Goal: Task Accomplishment & Management: Use online tool/utility

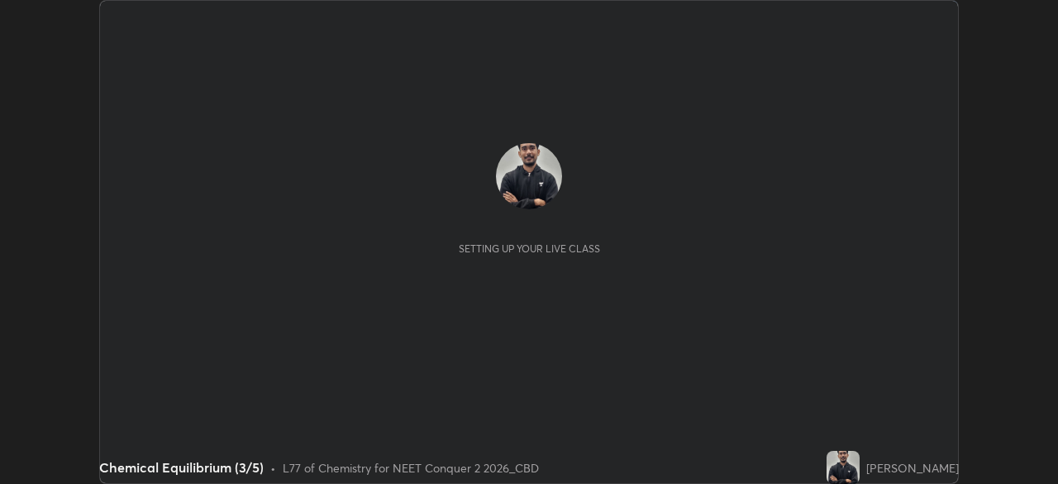
scroll to position [484, 1057]
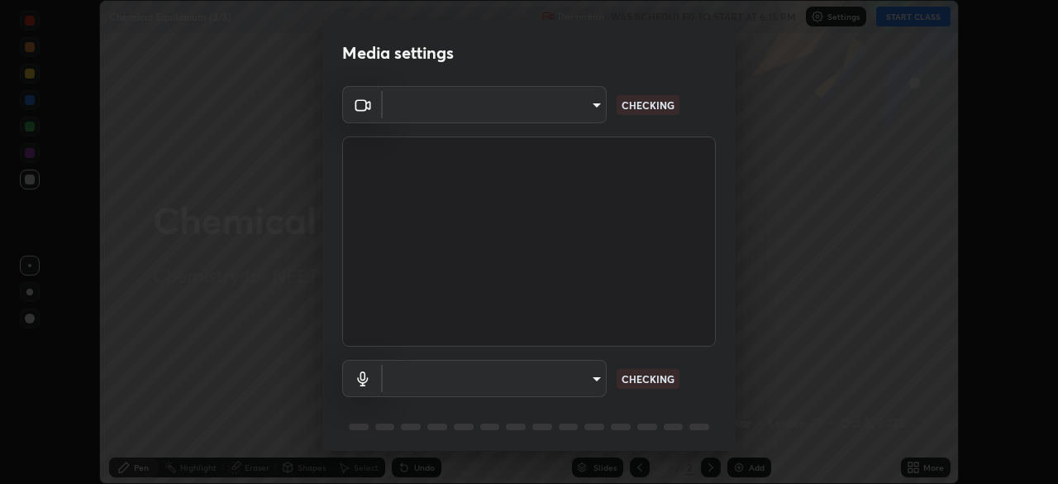
type input "ad6597066c7fc2f7d8a9df135791801f2c5e1b342417c3fbae4c684dc851fcd2"
type input "9504114d88cd1e9f0ed6bff3d9927e44ebb011f85b2675eab88aad570231dfa9"
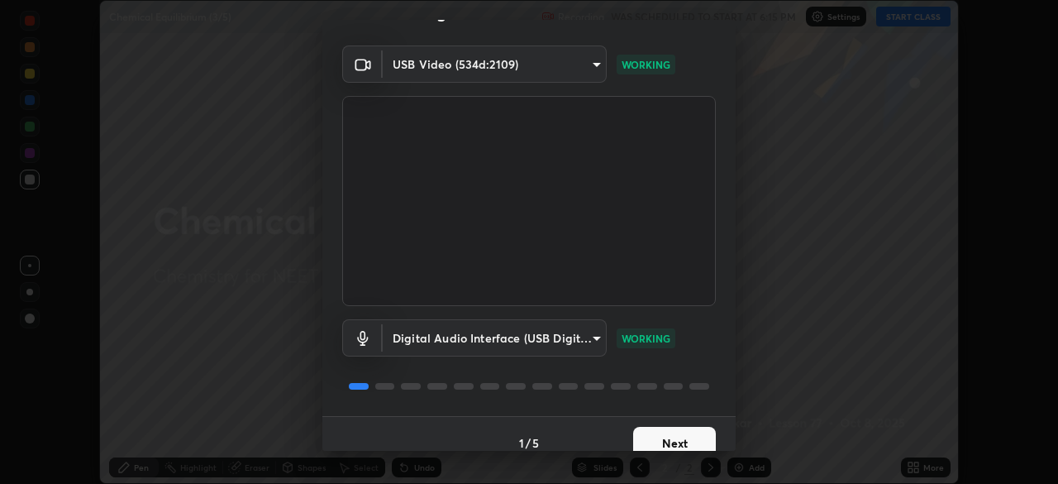
scroll to position [59, 0]
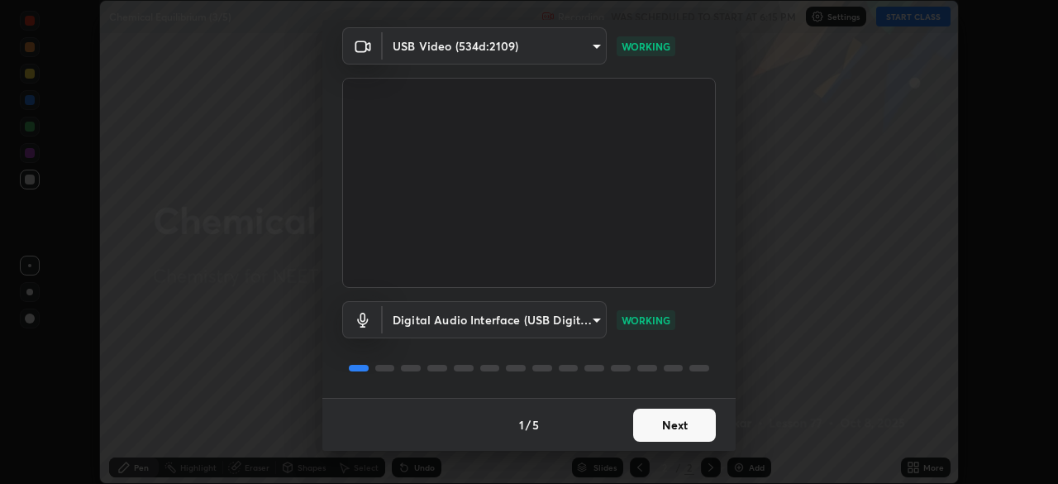
click at [666, 423] on button "Next" at bounding box center [674, 424] width 83 height 33
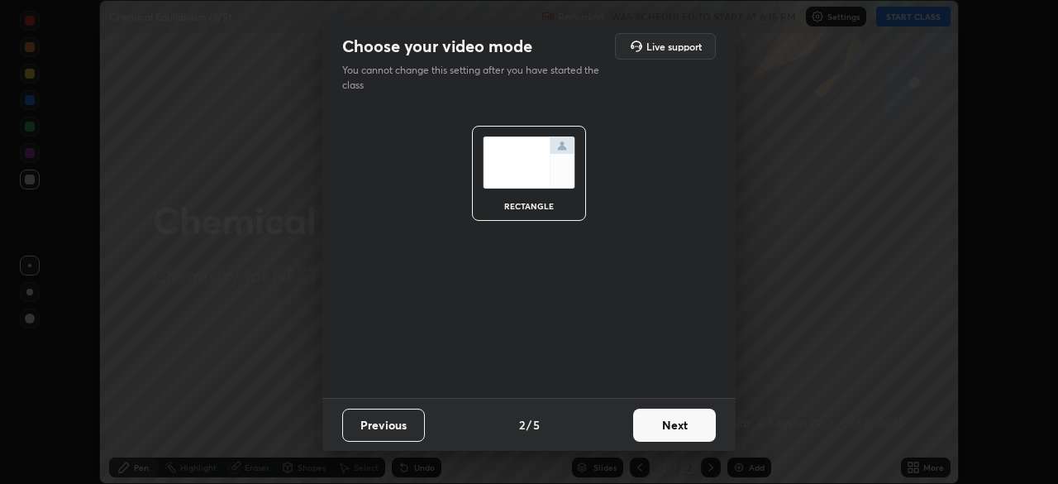
click at [668, 418] on button "Next" at bounding box center [674, 424] width 83 height 33
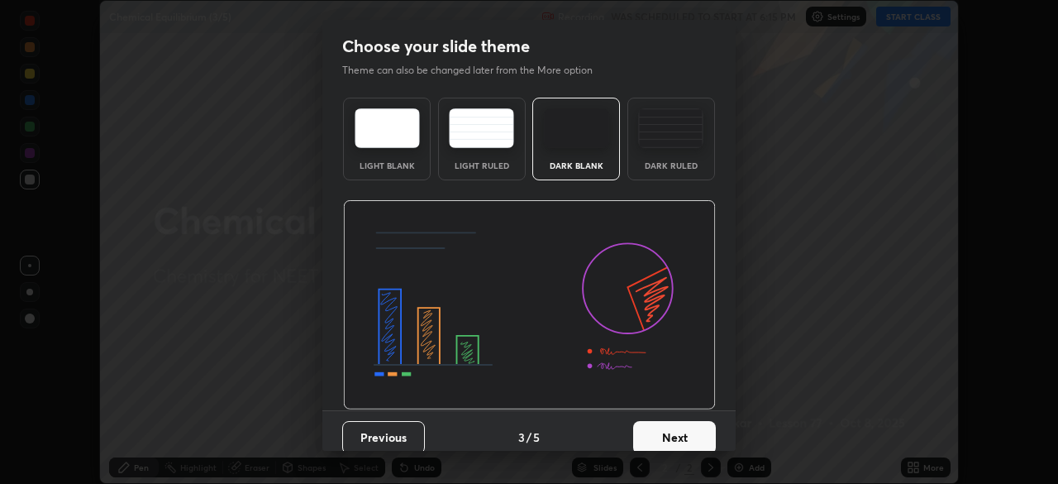
click at [672, 424] on button "Next" at bounding box center [674, 437] width 83 height 33
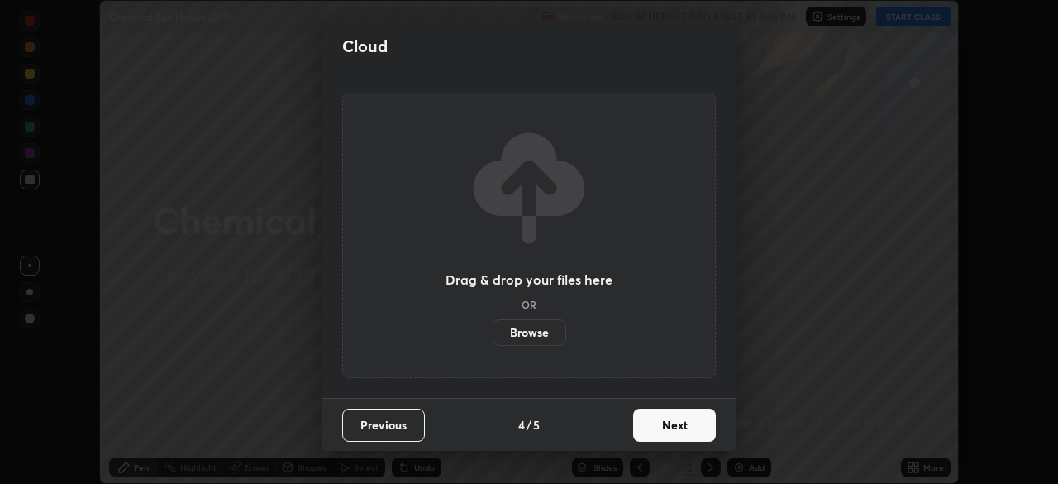
click at [675, 423] on button "Next" at bounding box center [674, 424] width 83 height 33
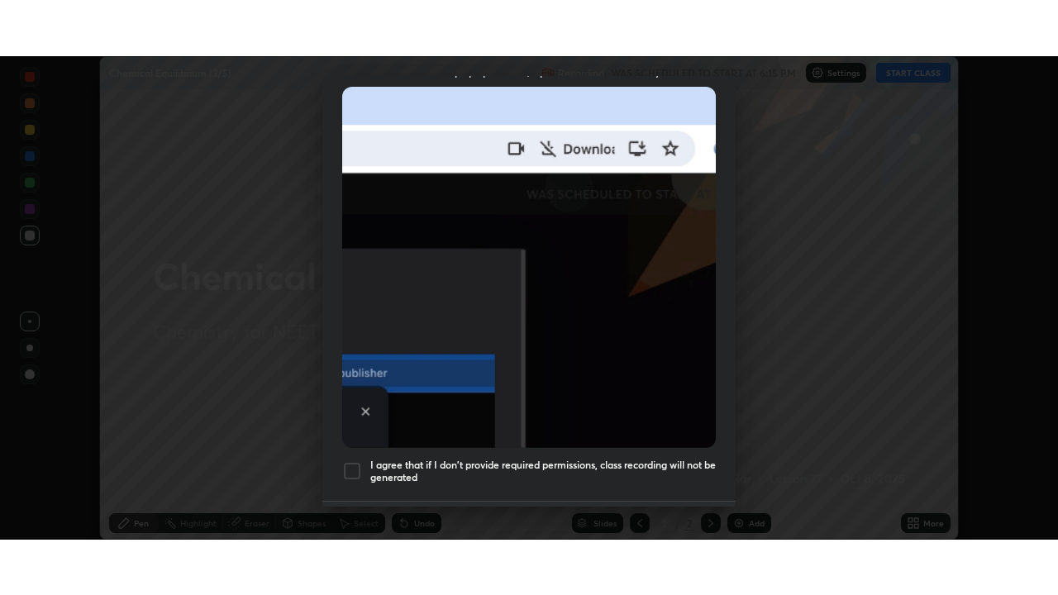
scroll to position [396, 0]
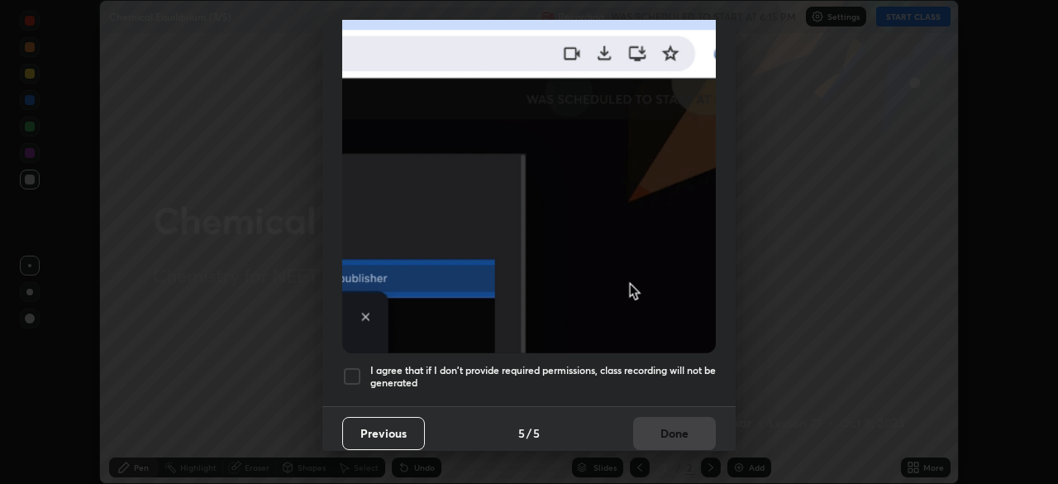
click at [484, 364] on h5 "I agree that if I don't provide required permissions, class recording will not …" at bounding box center [543, 377] width 346 height 26
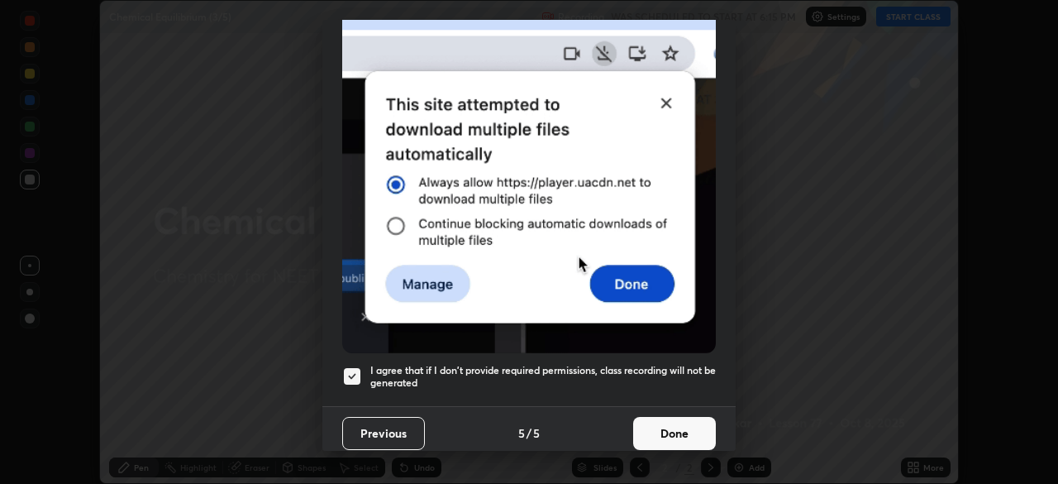
click at [672, 417] on button "Done" at bounding box center [674, 433] width 83 height 33
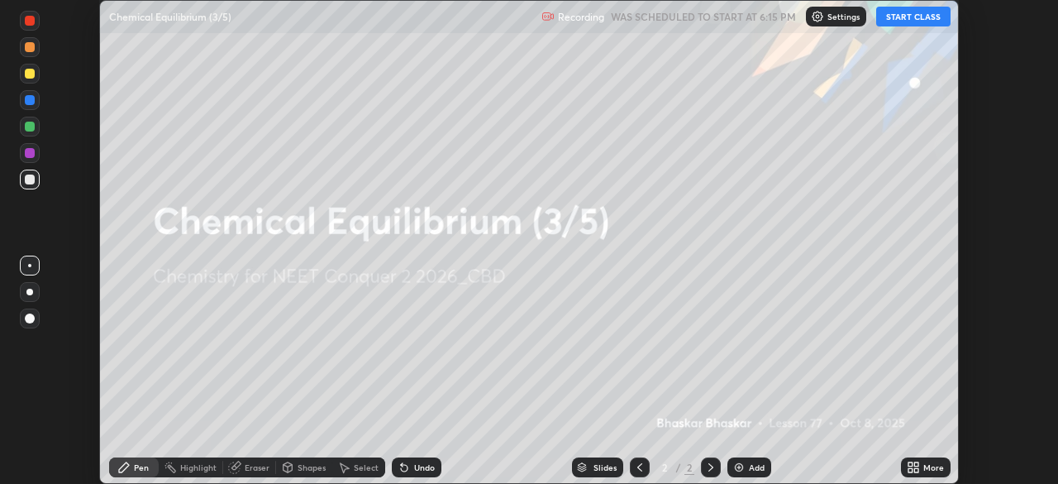
click at [755, 465] on div "Add" at bounding box center [757, 467] width 16 height 8
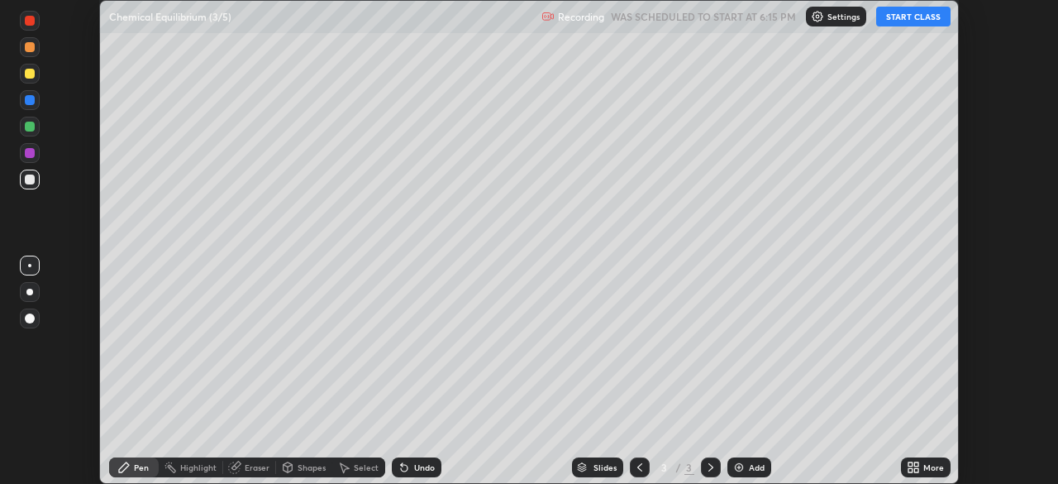
click at [914, 462] on icon at bounding box center [916, 464] width 4 height 4
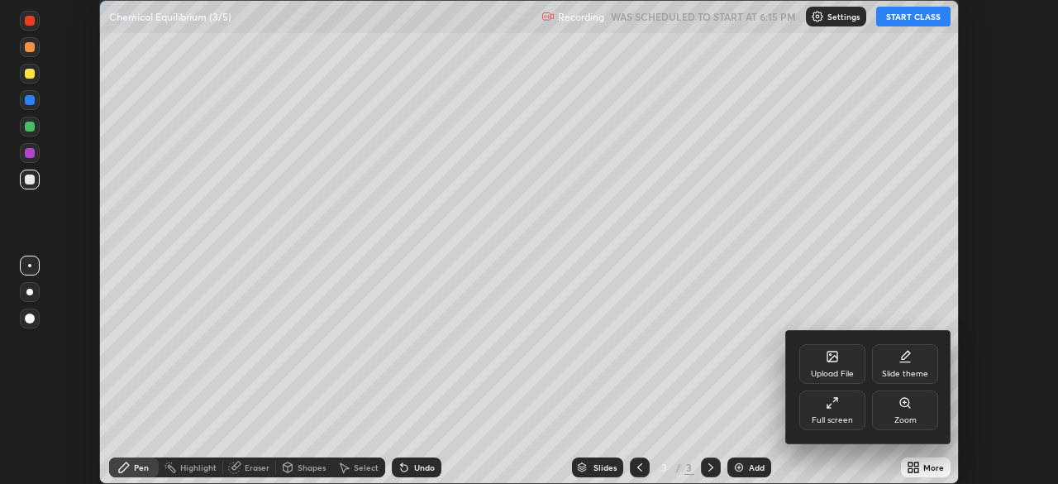
click at [818, 402] on div "Full screen" at bounding box center [833, 410] width 66 height 40
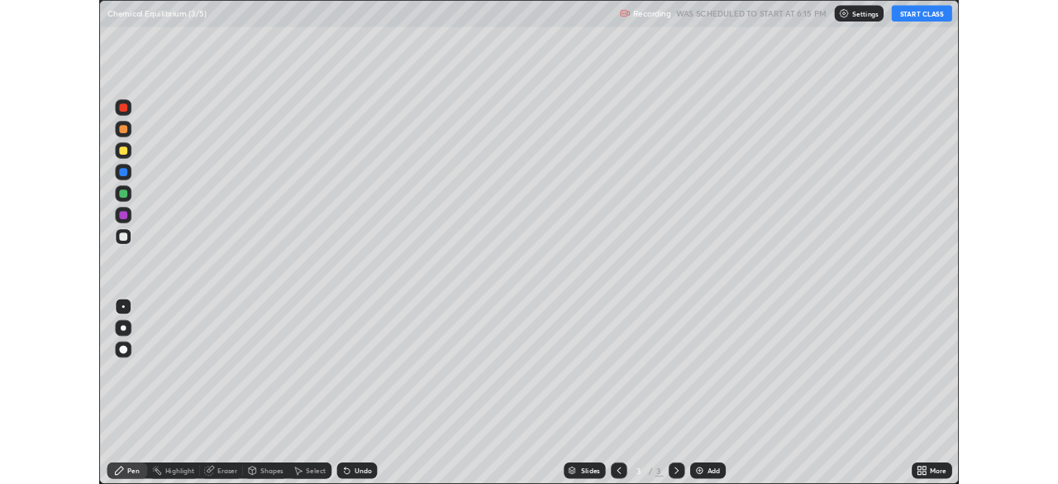
scroll to position [595, 1058]
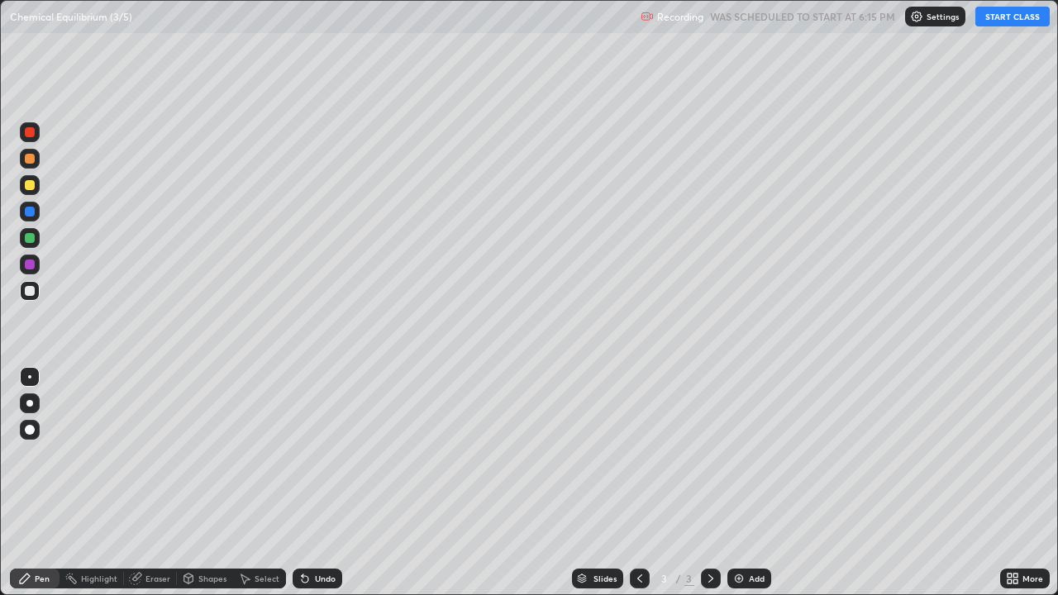
click at [1017, 18] on button "START CLASS" at bounding box center [1013, 17] width 74 height 20
click at [30, 403] on div at bounding box center [29, 403] width 7 height 7
click at [326, 483] on div "Undo" at bounding box center [325, 579] width 21 height 8
click at [151, 483] on div "Eraser" at bounding box center [158, 579] width 25 height 8
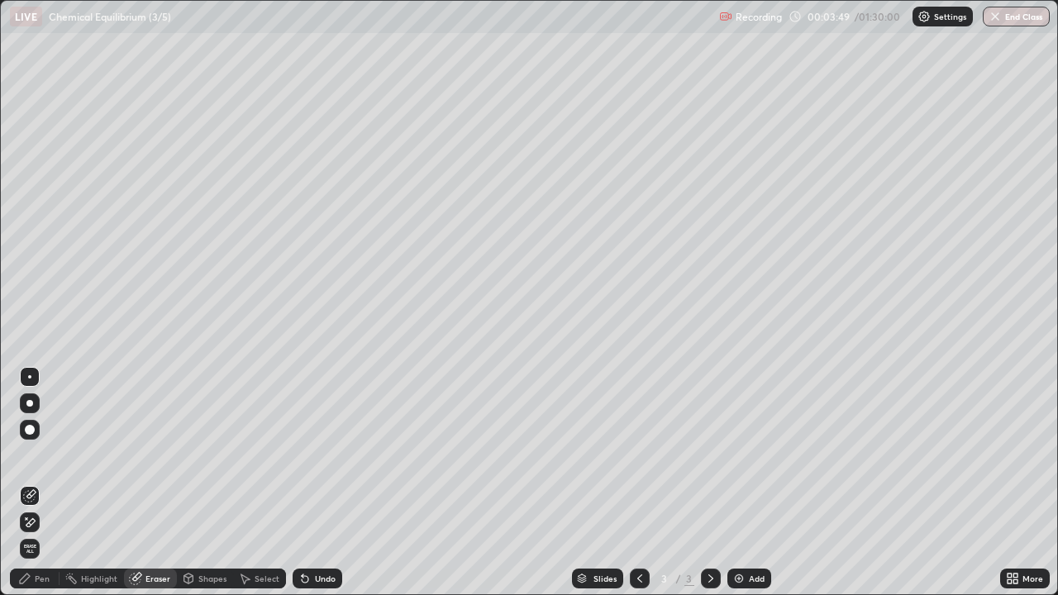
click at [47, 483] on div "Pen" at bounding box center [42, 579] width 15 height 8
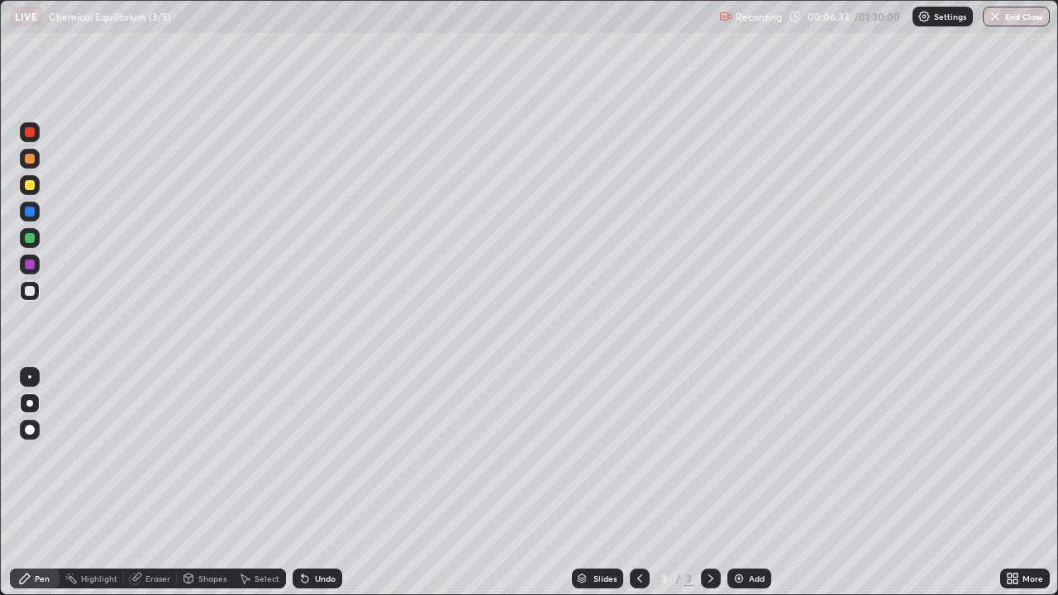
click at [756, 483] on div "Add" at bounding box center [757, 579] width 16 height 8
click at [322, 483] on div "Undo" at bounding box center [325, 579] width 21 height 8
click at [327, 483] on div "Undo" at bounding box center [325, 579] width 21 height 8
click at [637, 483] on div at bounding box center [640, 579] width 20 height 20
click at [31, 182] on div at bounding box center [30, 185] width 10 height 10
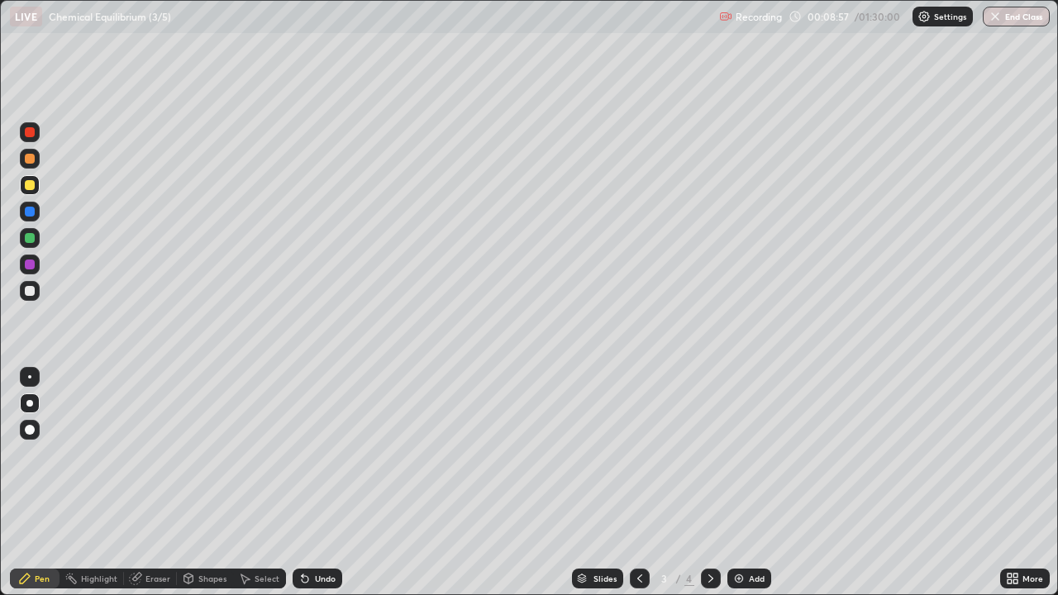
click at [709, 483] on icon at bounding box center [711, 579] width 5 height 8
click at [749, 483] on div "Add" at bounding box center [757, 579] width 16 height 8
click at [637, 483] on icon at bounding box center [639, 578] width 13 height 13
click at [716, 483] on div at bounding box center [711, 579] width 20 height 20
click at [38, 293] on div at bounding box center [30, 291] width 20 height 20
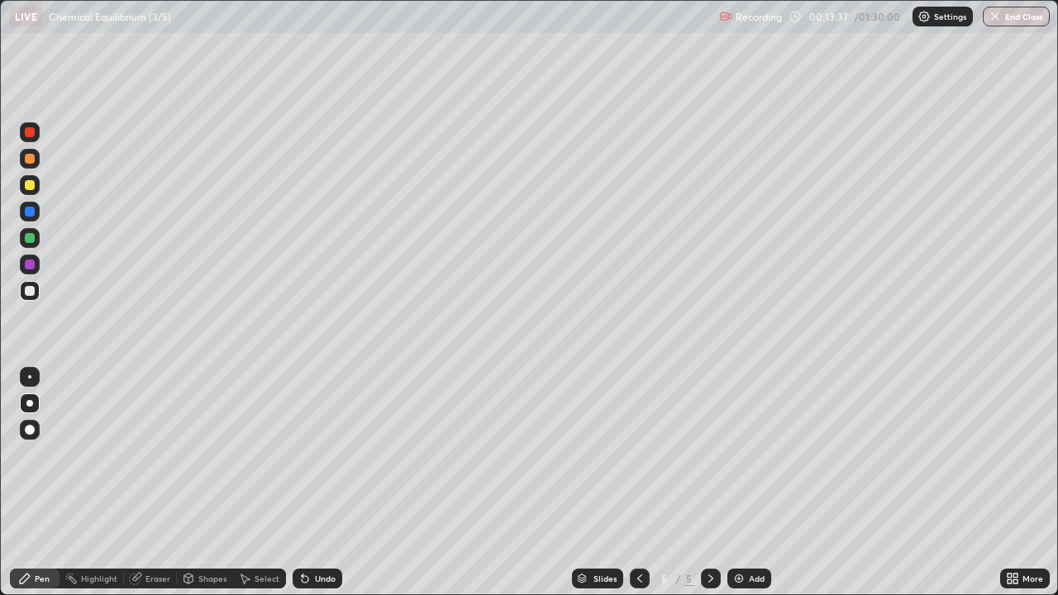
click at [640, 483] on icon at bounding box center [639, 579] width 5 height 8
click at [634, 483] on icon at bounding box center [639, 578] width 13 height 13
click at [703, 483] on div at bounding box center [711, 579] width 20 height 20
click at [707, 483] on icon at bounding box center [710, 578] width 13 height 13
click at [315, 483] on div "Undo" at bounding box center [325, 579] width 21 height 8
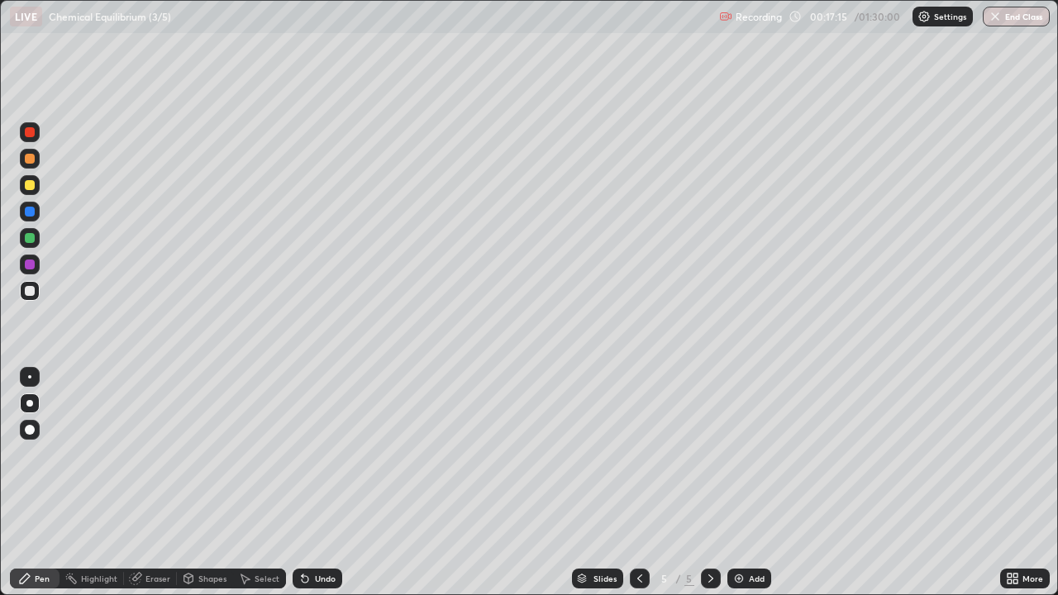
click at [752, 483] on div "Add" at bounding box center [757, 579] width 16 height 8
click at [749, 483] on div "Add" at bounding box center [757, 579] width 16 height 8
click at [758, 483] on div "Add" at bounding box center [757, 579] width 16 height 8
click at [327, 483] on div "Undo" at bounding box center [325, 579] width 21 height 8
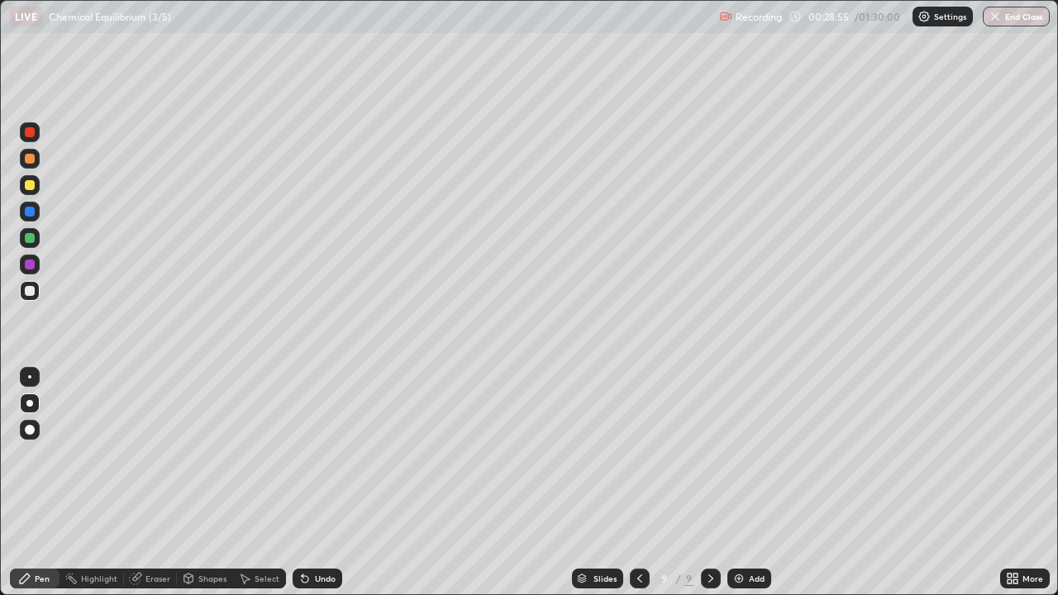
click at [318, 483] on div "Undo" at bounding box center [325, 579] width 21 height 8
click at [319, 483] on div "Undo" at bounding box center [325, 579] width 21 height 8
click at [202, 483] on div "Shapes" at bounding box center [212, 579] width 28 height 8
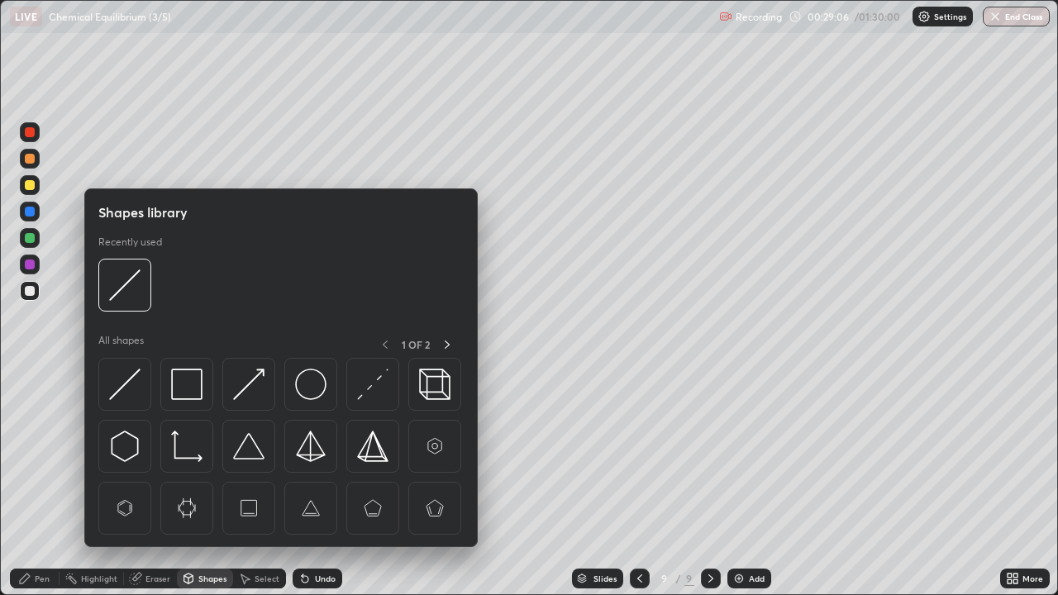
click at [153, 483] on div "Eraser" at bounding box center [158, 579] width 25 height 8
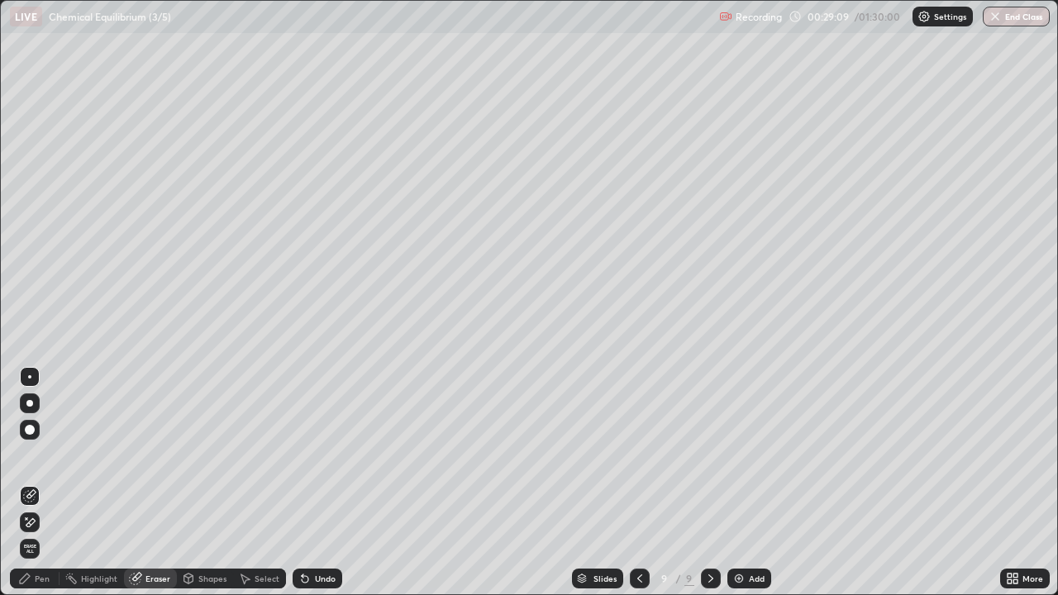
click at [46, 483] on div "Pen" at bounding box center [42, 579] width 15 height 8
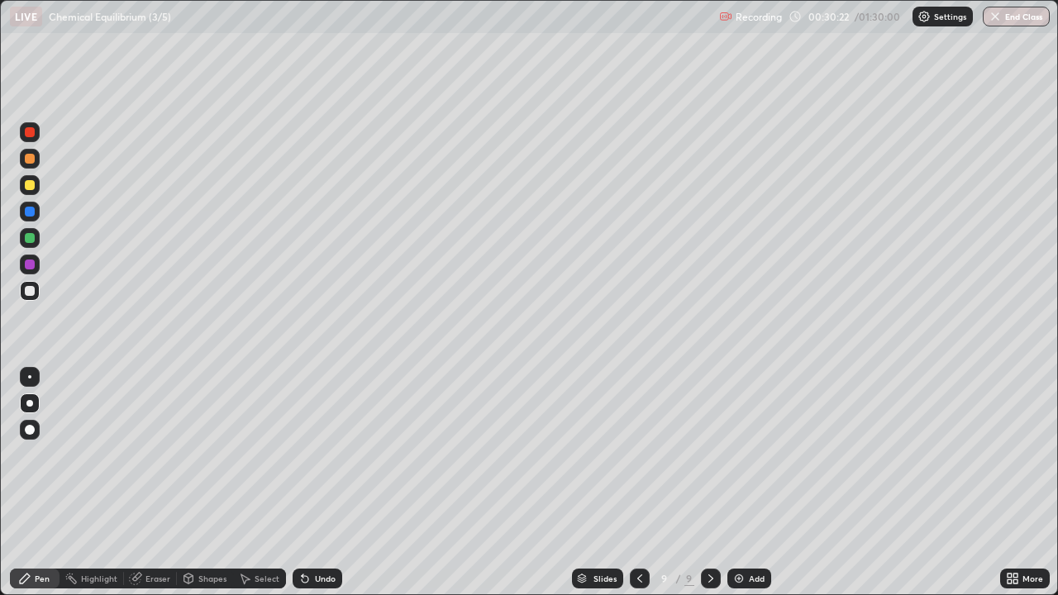
click at [324, 483] on div "Undo" at bounding box center [325, 579] width 21 height 8
click at [151, 483] on div "Eraser" at bounding box center [158, 579] width 25 height 8
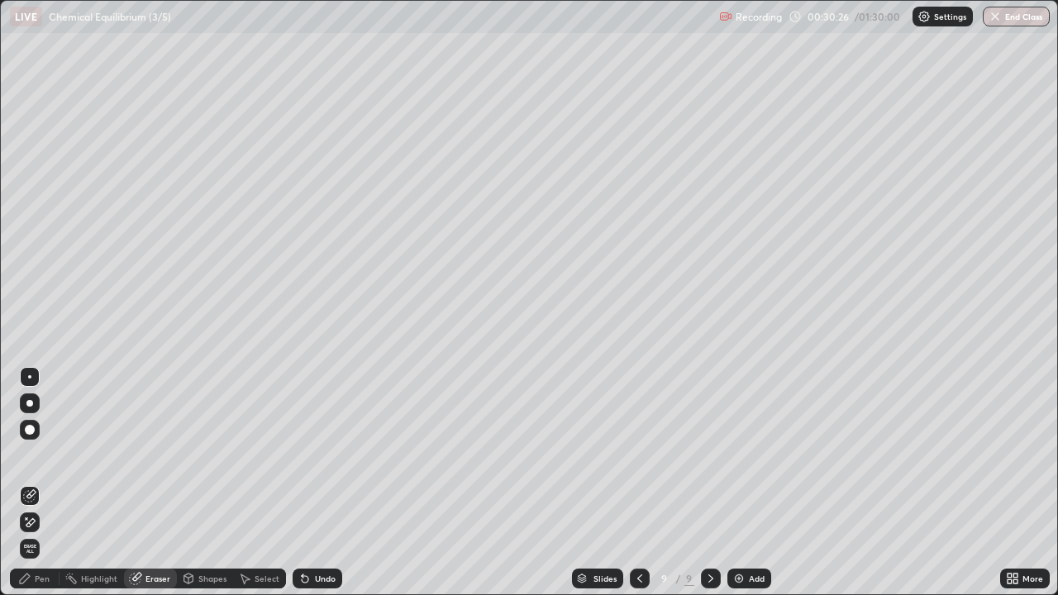
click at [49, 483] on div "Pen" at bounding box center [35, 579] width 50 height 20
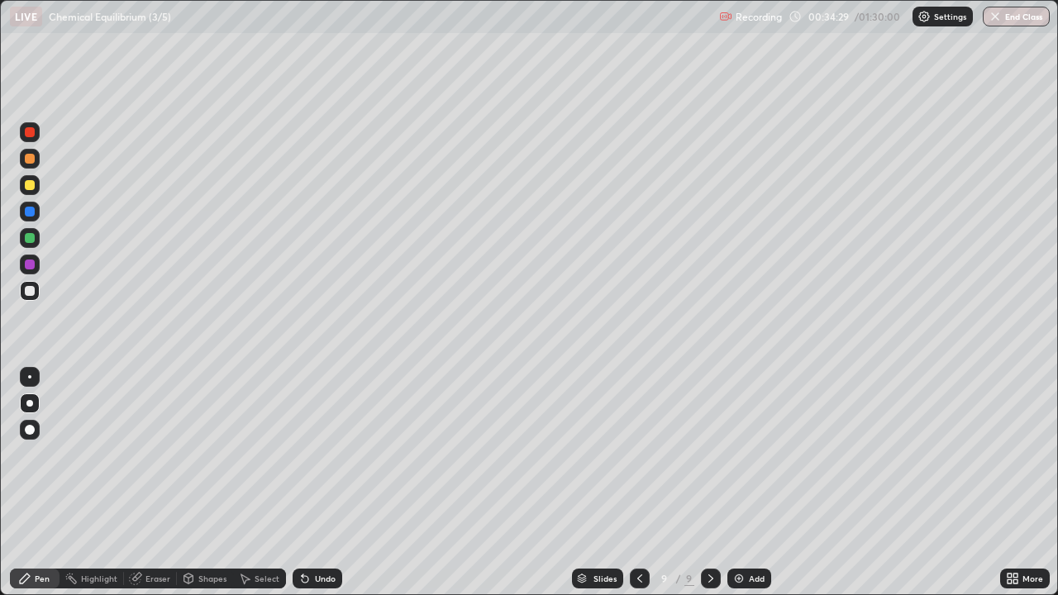
click at [745, 483] on div "Add" at bounding box center [750, 579] width 44 height 20
click at [327, 483] on div "Undo" at bounding box center [325, 579] width 21 height 8
click at [334, 483] on div "Undo" at bounding box center [318, 579] width 50 height 20
click at [31, 185] on div at bounding box center [30, 185] width 10 height 10
click at [39, 290] on div at bounding box center [30, 291] width 20 height 20
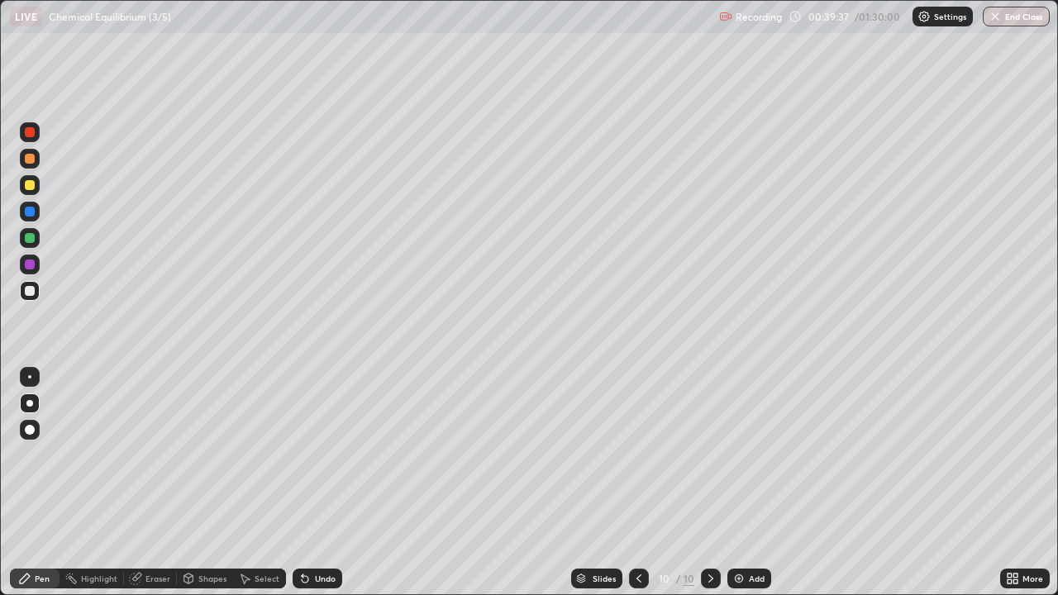
click at [747, 483] on div "Add" at bounding box center [750, 579] width 44 height 20
click at [636, 483] on icon at bounding box center [639, 578] width 13 height 13
click at [709, 483] on icon at bounding box center [711, 579] width 5 height 8
click at [637, 483] on icon at bounding box center [639, 578] width 13 height 13
click at [709, 483] on icon at bounding box center [710, 578] width 13 height 13
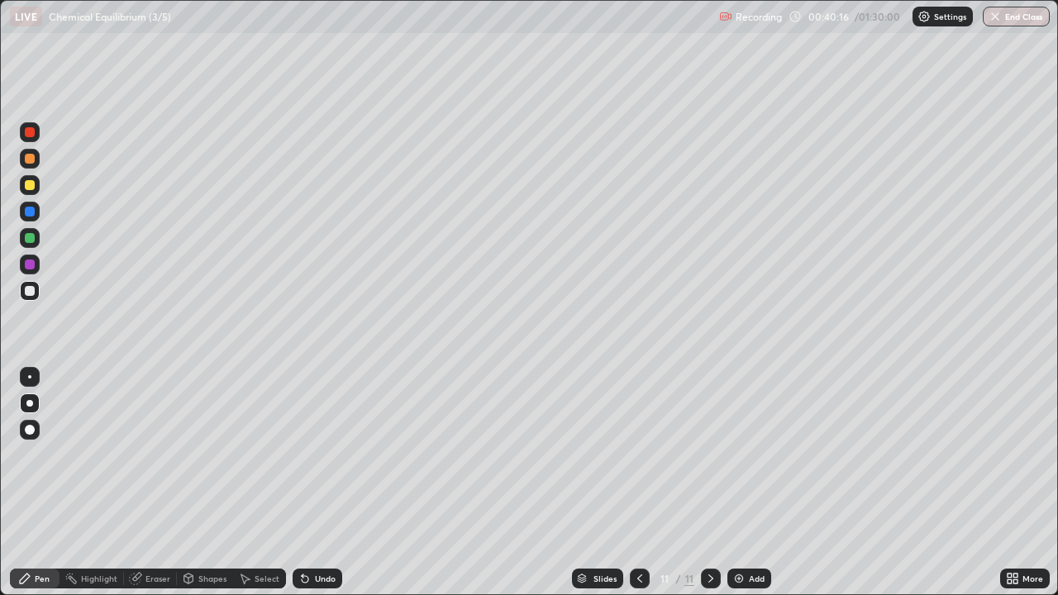
click at [30, 188] on div at bounding box center [30, 185] width 10 height 10
click at [34, 287] on div at bounding box center [30, 291] width 20 height 20
click at [752, 483] on div "Add" at bounding box center [750, 579] width 44 height 20
click at [635, 483] on icon at bounding box center [639, 578] width 13 height 13
click at [709, 483] on div at bounding box center [711, 578] width 20 height 33
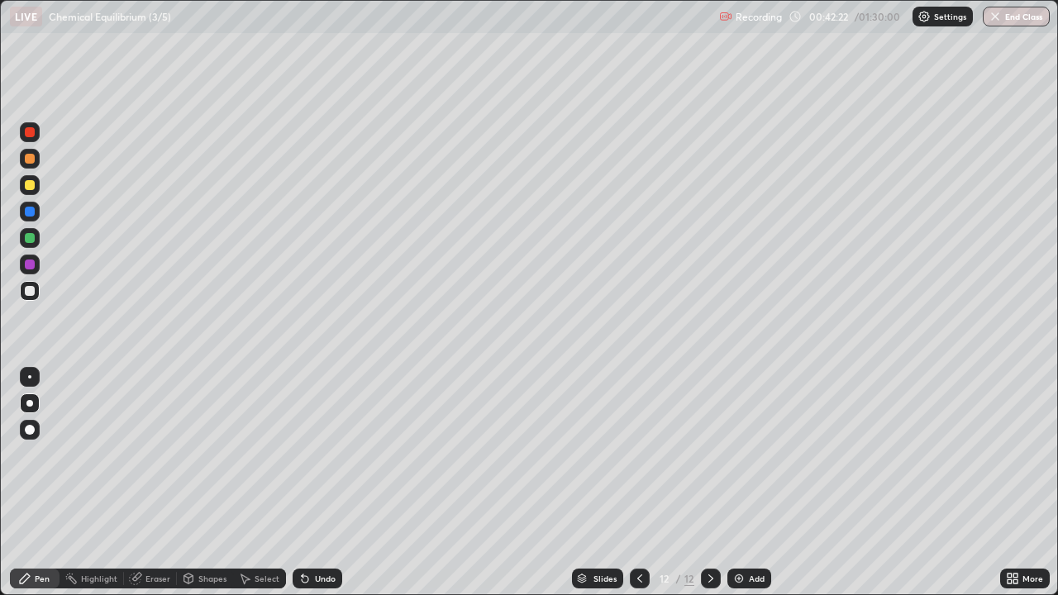
click at [637, 483] on icon at bounding box center [639, 578] width 13 height 13
click at [709, 483] on icon at bounding box center [710, 578] width 13 height 13
click at [641, 483] on icon at bounding box center [639, 578] width 13 height 13
click at [637, 483] on icon at bounding box center [639, 578] width 13 height 13
click at [709, 483] on icon at bounding box center [710, 578] width 13 height 13
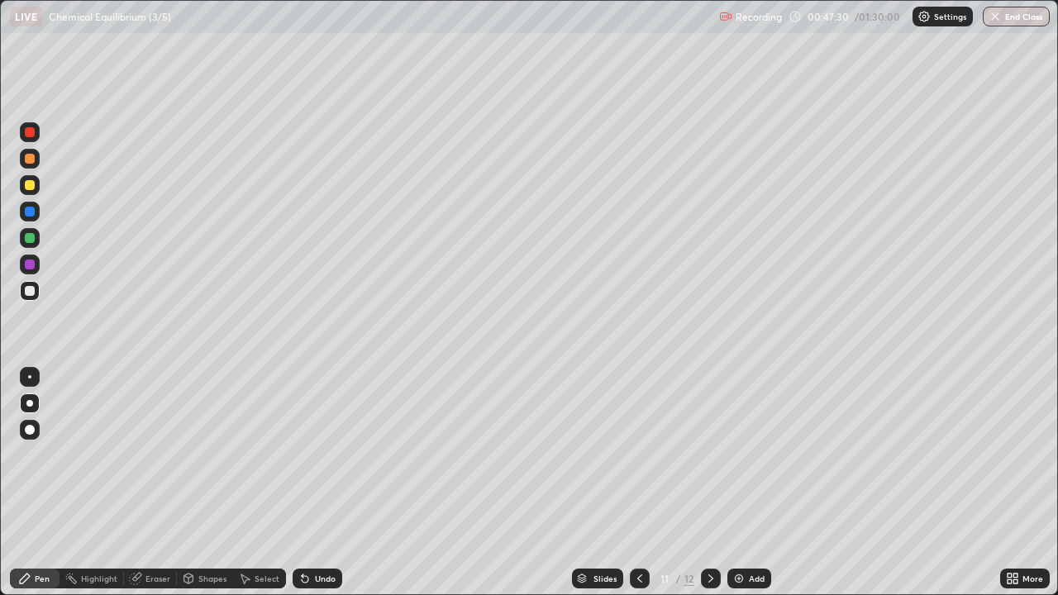
click at [709, 483] on icon at bounding box center [710, 578] width 13 height 13
click at [759, 483] on div "Add" at bounding box center [757, 579] width 16 height 8
click at [325, 483] on div "Undo" at bounding box center [325, 579] width 21 height 8
click at [745, 483] on div "Add" at bounding box center [750, 579] width 44 height 20
click at [635, 483] on div at bounding box center [640, 579] width 20 height 20
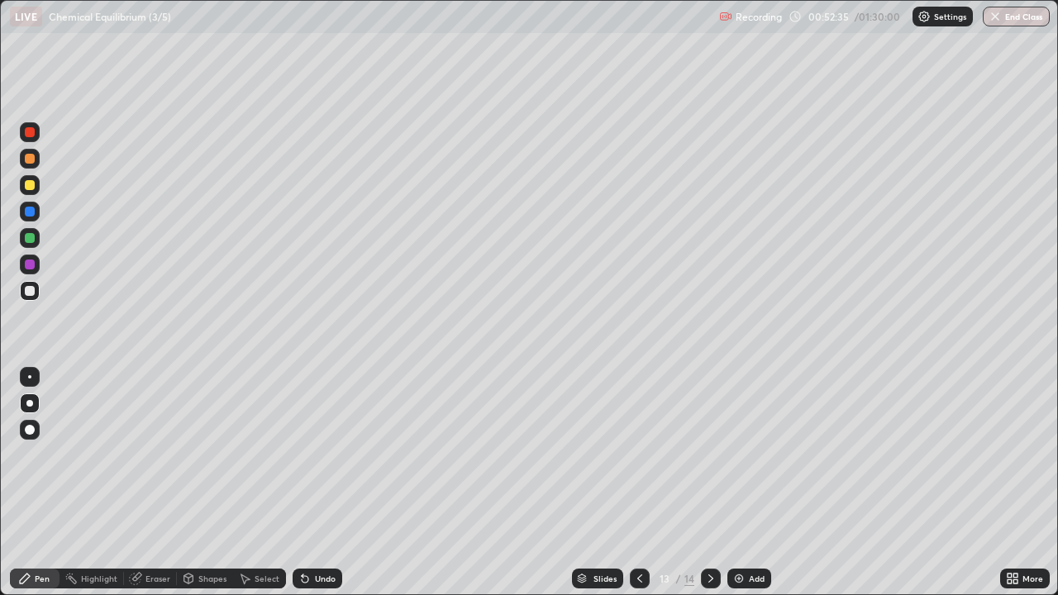
click at [709, 483] on icon at bounding box center [710, 578] width 13 height 13
click at [36, 184] on div at bounding box center [30, 185] width 20 height 20
click at [637, 483] on icon at bounding box center [639, 578] width 13 height 13
click at [701, 483] on div at bounding box center [711, 579] width 20 height 20
click at [34, 213] on div at bounding box center [30, 212] width 10 height 10
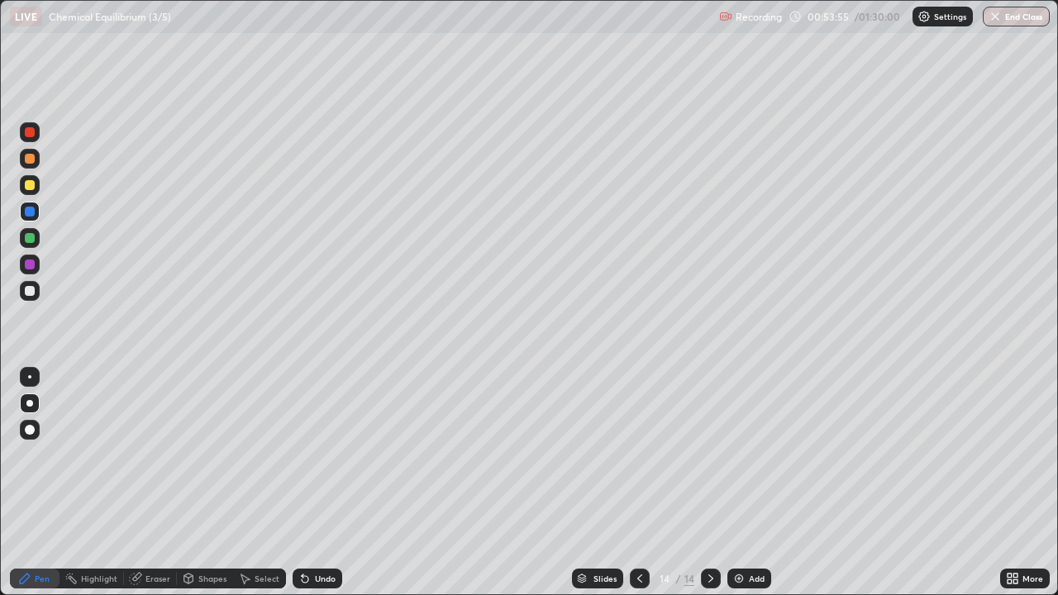
click at [36, 290] on div at bounding box center [30, 291] width 20 height 20
click at [327, 483] on div "Undo" at bounding box center [318, 579] width 50 height 20
click at [325, 483] on div "Undo" at bounding box center [325, 579] width 21 height 8
click at [321, 483] on div "Undo" at bounding box center [325, 579] width 21 height 8
click at [742, 483] on img at bounding box center [739, 578] width 13 height 13
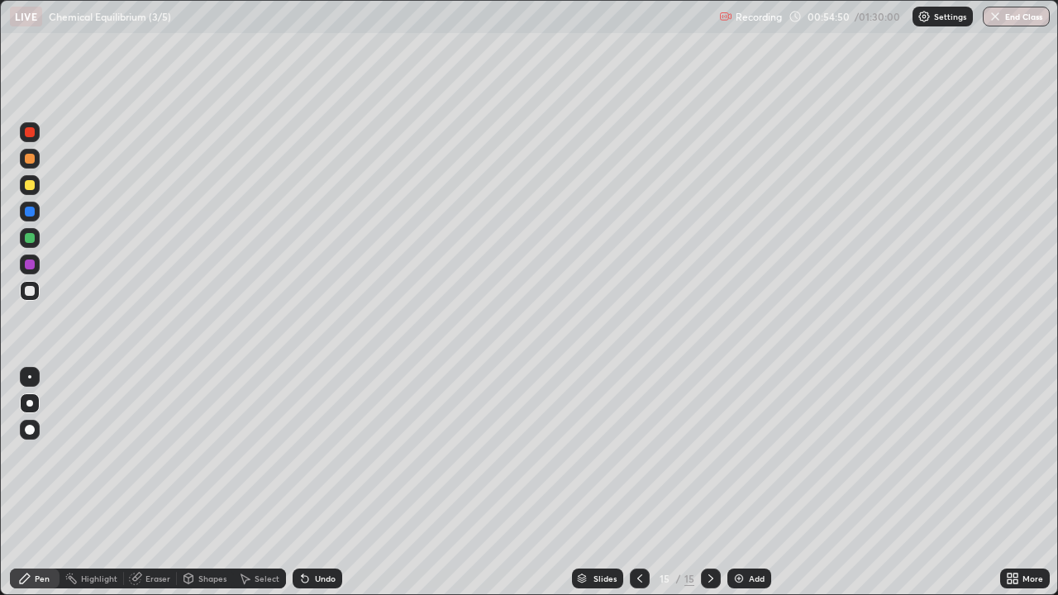
click at [155, 483] on div "Eraser" at bounding box center [158, 579] width 25 height 8
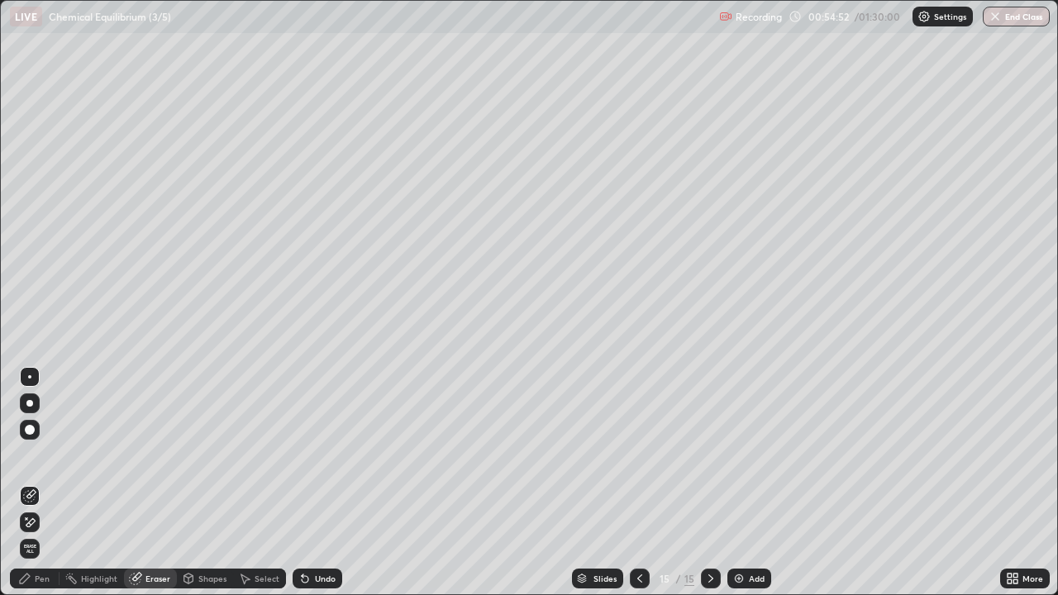
click at [38, 483] on div "Pen" at bounding box center [35, 579] width 50 height 20
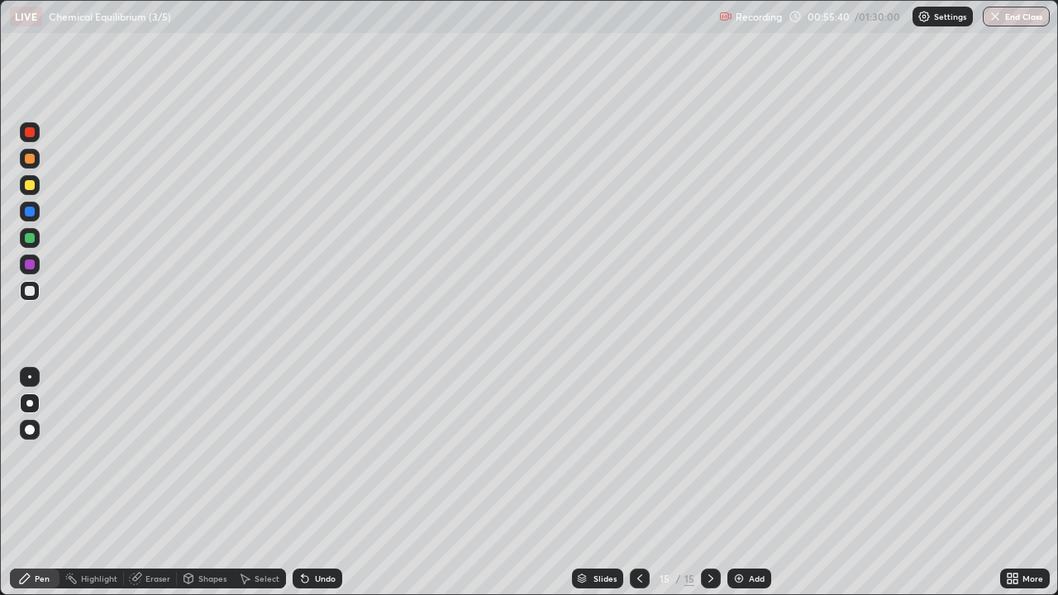
click at [638, 483] on icon at bounding box center [639, 578] width 13 height 13
click at [637, 483] on icon at bounding box center [639, 578] width 13 height 13
click at [709, 483] on icon at bounding box center [710, 578] width 13 height 13
click at [713, 483] on div at bounding box center [711, 579] width 20 height 20
click at [740, 483] on img at bounding box center [739, 578] width 13 height 13
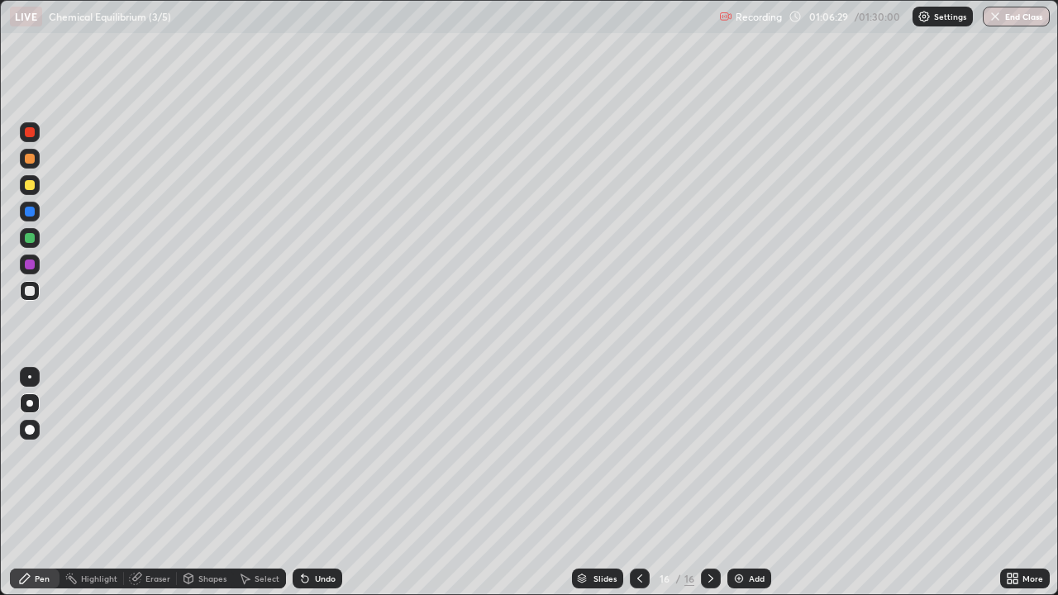
click at [745, 483] on div "Add" at bounding box center [750, 579] width 44 height 20
click at [29, 184] on div at bounding box center [30, 185] width 10 height 10
click at [31, 291] on div at bounding box center [30, 291] width 10 height 10
click at [749, 483] on div "Add" at bounding box center [757, 579] width 16 height 8
click at [322, 483] on div "Undo" at bounding box center [325, 579] width 21 height 8
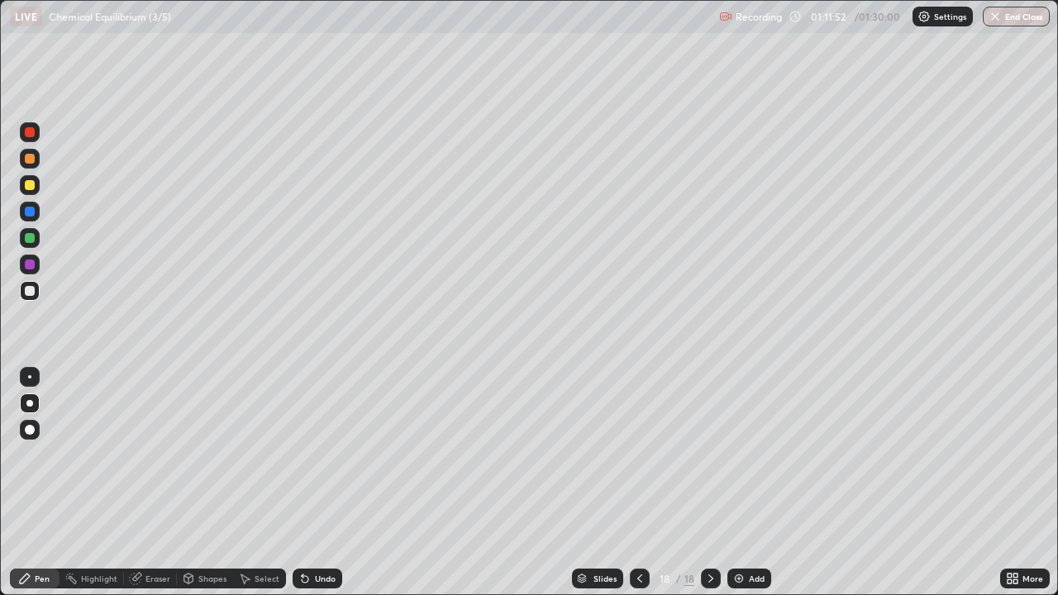
click at [327, 483] on div "Undo" at bounding box center [325, 579] width 21 height 8
click at [325, 483] on div "Undo" at bounding box center [325, 579] width 21 height 8
click at [328, 483] on div "Undo" at bounding box center [318, 579] width 50 height 20
click at [741, 483] on img at bounding box center [739, 578] width 13 height 13
click at [635, 483] on icon at bounding box center [639, 578] width 13 height 13
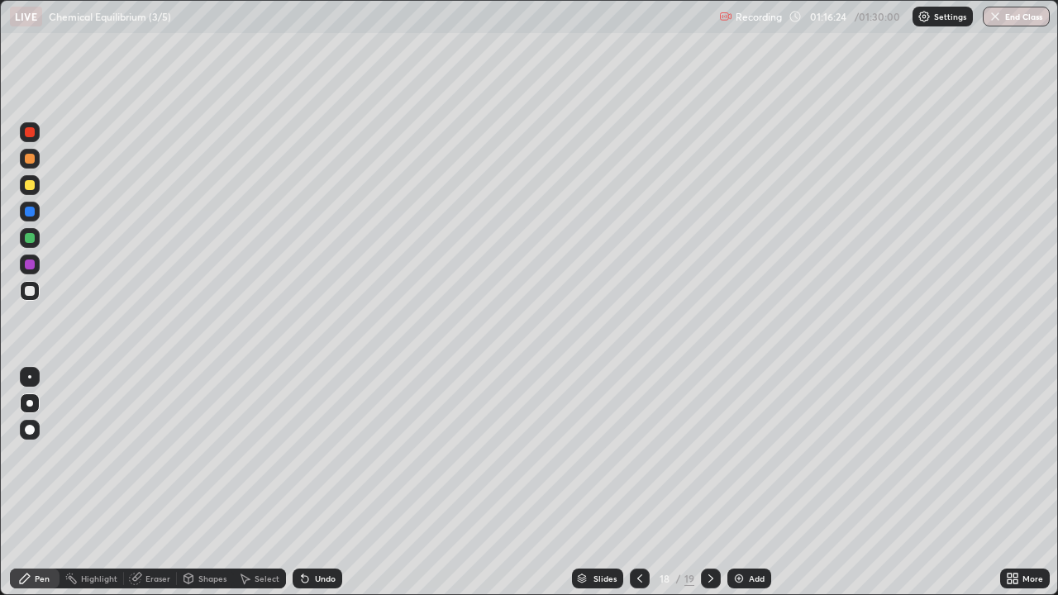
click at [709, 483] on icon at bounding box center [710, 578] width 13 height 13
click at [32, 185] on div at bounding box center [30, 185] width 10 height 10
click at [38, 288] on div at bounding box center [30, 291] width 20 height 20
click at [752, 483] on div "Add" at bounding box center [750, 579] width 44 height 20
click at [635, 483] on icon at bounding box center [639, 578] width 13 height 13
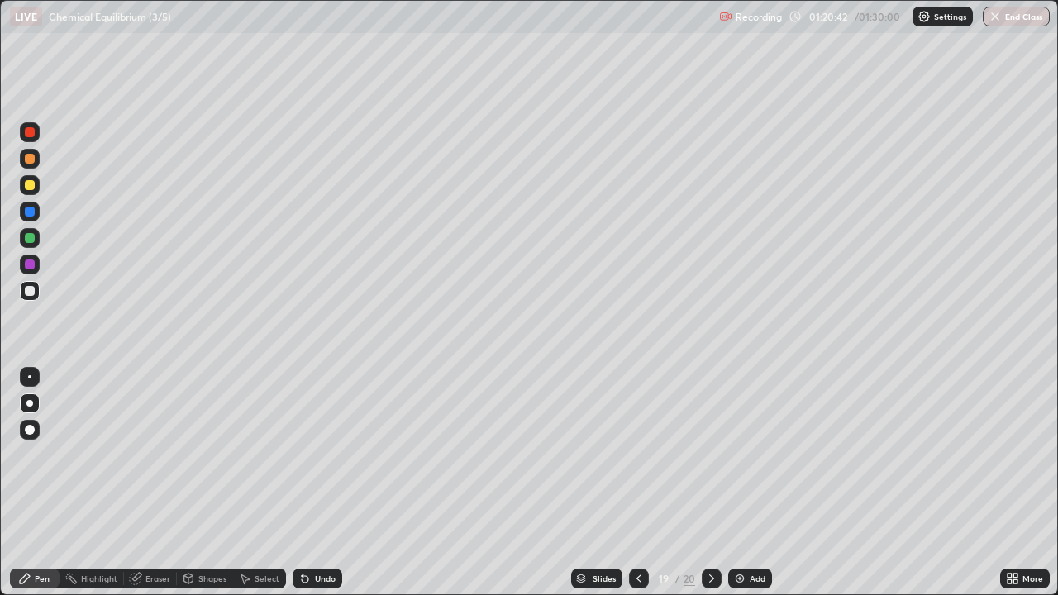
click at [717, 483] on div at bounding box center [712, 579] width 20 height 20
click at [757, 483] on div "Add" at bounding box center [758, 579] width 16 height 8
click at [315, 483] on div "Undo" at bounding box center [318, 579] width 50 height 20
click at [749, 483] on div "Add" at bounding box center [757, 579] width 16 height 8
click at [637, 483] on icon at bounding box center [639, 578] width 13 height 13
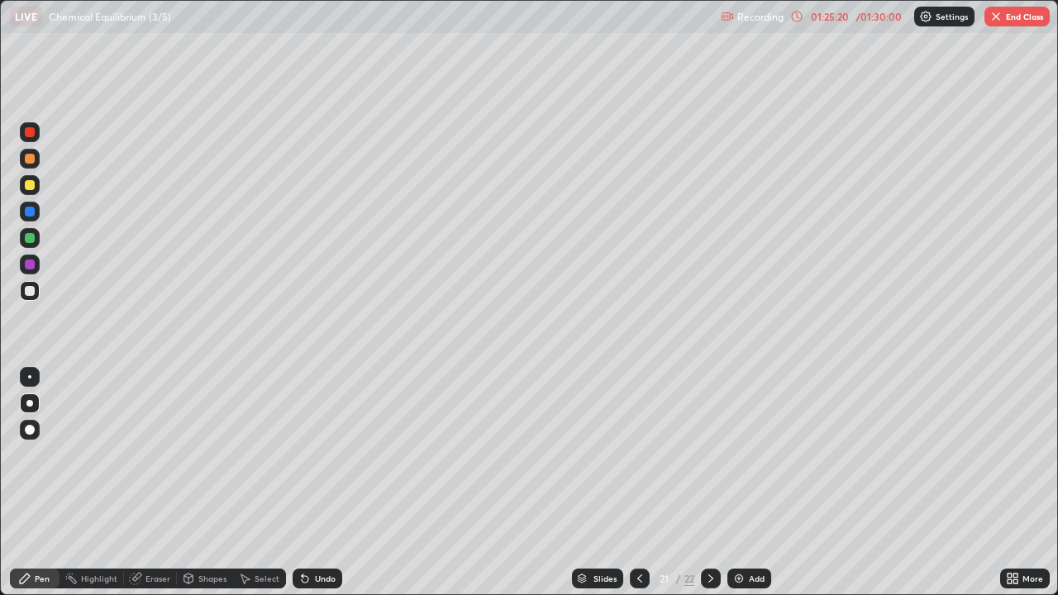
click at [709, 483] on icon at bounding box center [710, 578] width 13 height 13
click at [32, 185] on div at bounding box center [30, 185] width 10 height 10
click at [34, 287] on div at bounding box center [30, 291] width 10 height 10
click at [749, 483] on div "Add" at bounding box center [757, 579] width 16 height 8
click at [635, 483] on icon at bounding box center [639, 578] width 13 height 13
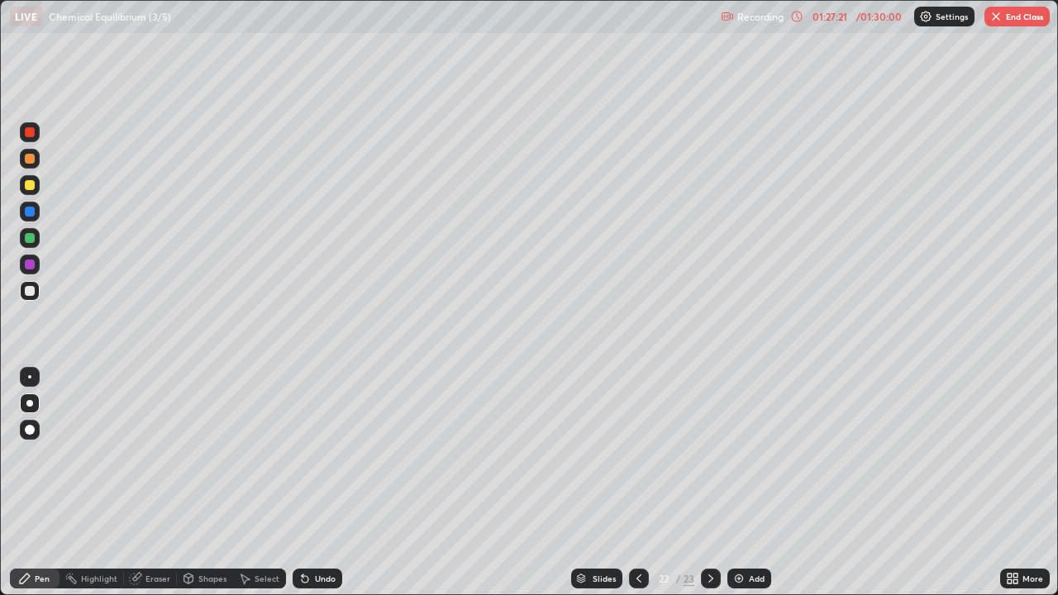
click at [709, 483] on icon at bounding box center [710, 578] width 13 height 13
click at [638, 483] on icon at bounding box center [639, 579] width 5 height 8
click at [708, 483] on icon at bounding box center [710, 578] width 13 height 13
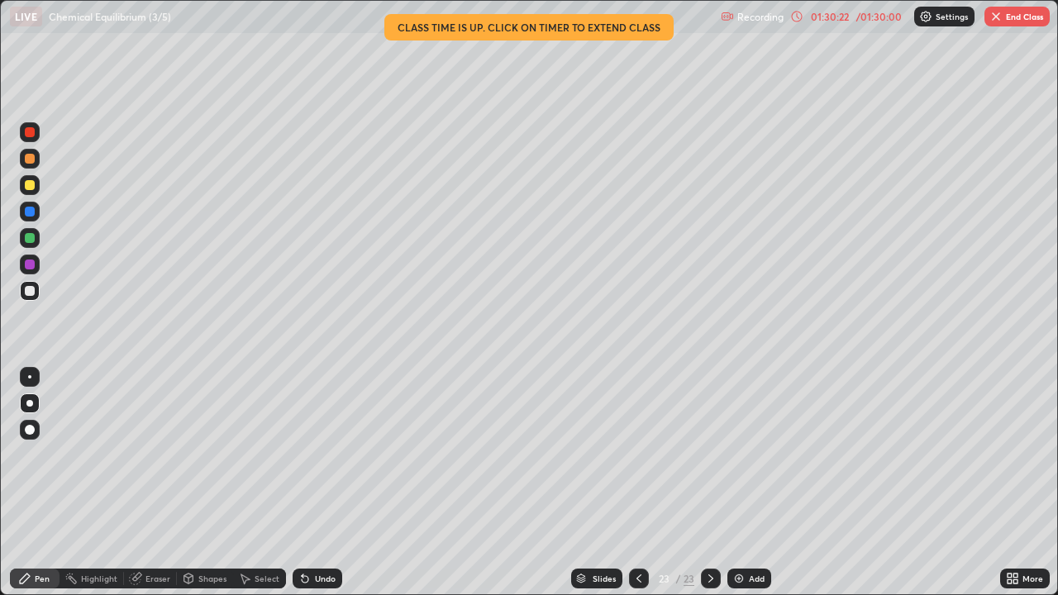
click at [1016, 17] on button "End Class" at bounding box center [1017, 17] width 65 height 20
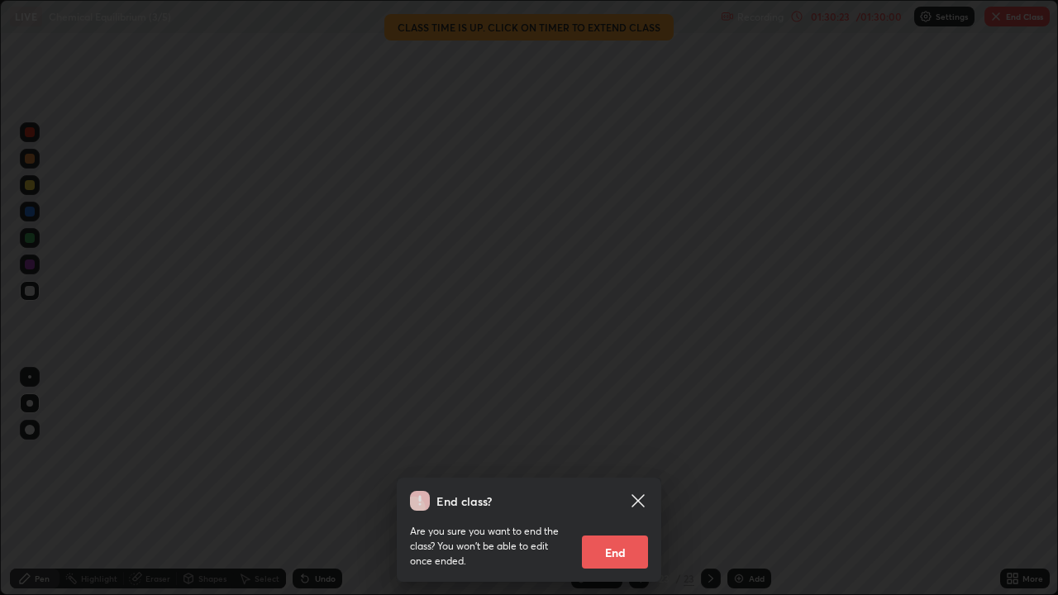
click at [628, 483] on button "End" at bounding box center [615, 552] width 66 height 33
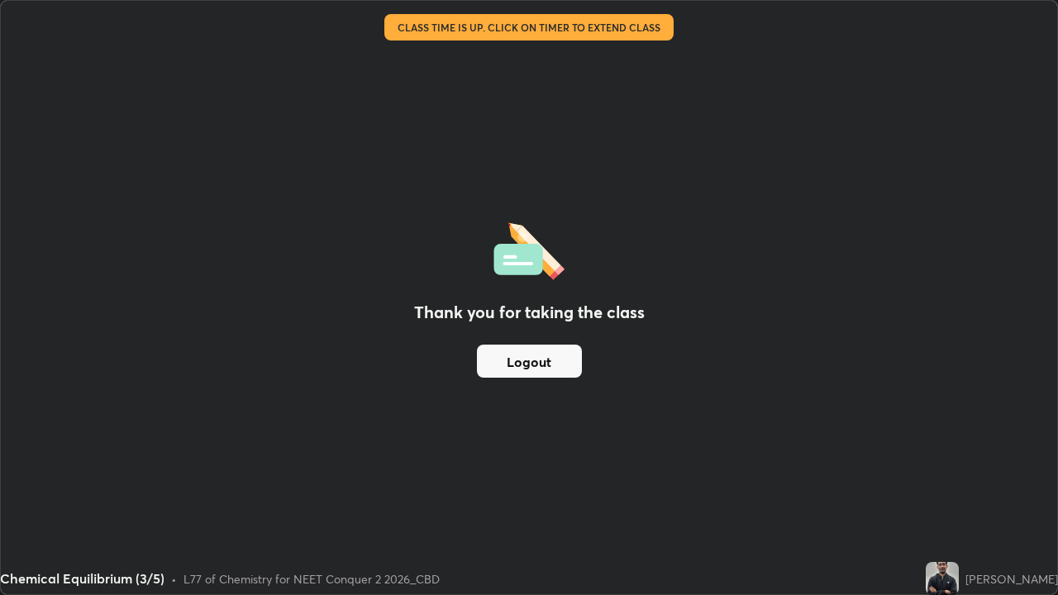
click at [548, 362] on button "Logout" at bounding box center [529, 361] width 105 height 33
click at [540, 363] on button "Logout" at bounding box center [529, 361] width 105 height 33
click at [540, 360] on button "Logout" at bounding box center [529, 361] width 105 height 33
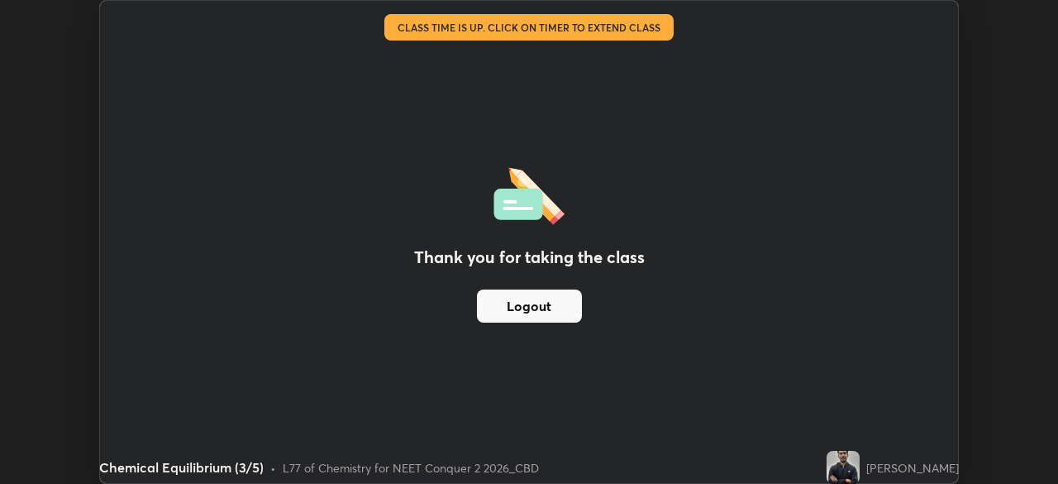
scroll to position [82198, 81623]
click at [1027, 427] on div "Thank you for taking the class Logout Setting up your live class Class time is …" at bounding box center [529, 242] width 1058 height 484
click at [885, 465] on div "[PERSON_NAME]" at bounding box center [913, 467] width 93 height 17
click at [855, 459] on img at bounding box center [843, 467] width 33 height 33
click at [852, 461] on img at bounding box center [843, 467] width 33 height 33
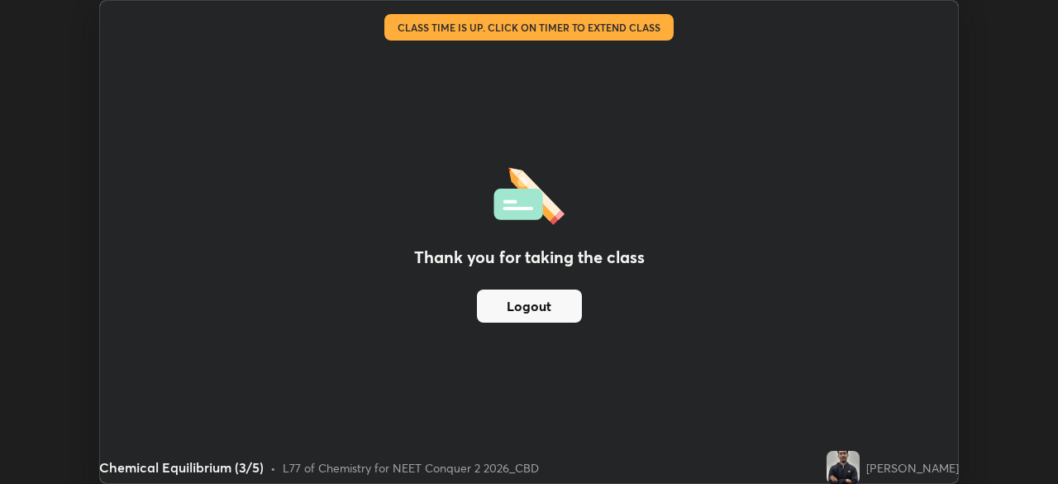
click at [851, 458] on img at bounding box center [843, 467] width 33 height 33
click at [915, 460] on div "[PERSON_NAME]" at bounding box center [913, 467] width 93 height 17
click at [920, 465] on div "[PERSON_NAME]" at bounding box center [913, 467] width 93 height 17
click at [922, 465] on div "[PERSON_NAME]" at bounding box center [913, 467] width 93 height 17
click at [1011, 304] on div "Thank you for taking the class Logout Setting up your live class Class time is …" at bounding box center [529, 242] width 1058 height 484
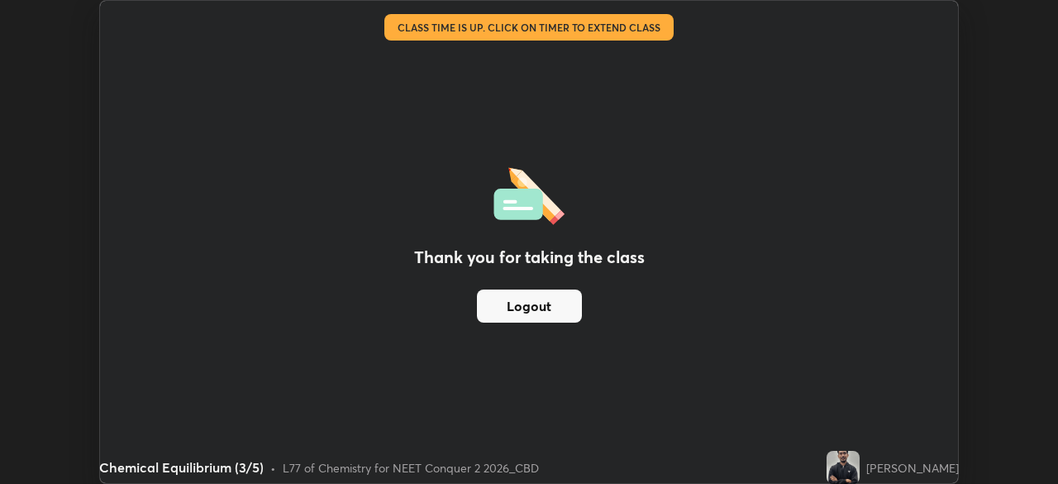
click at [852, 453] on img at bounding box center [843, 467] width 33 height 33
click at [895, 456] on div "[PERSON_NAME]" at bounding box center [893, 467] width 132 height 33
click at [808, 427] on div "Thank you for taking the class Logout" at bounding box center [529, 242] width 858 height 482
